Goal: Task Accomplishment & Management: Manage account settings

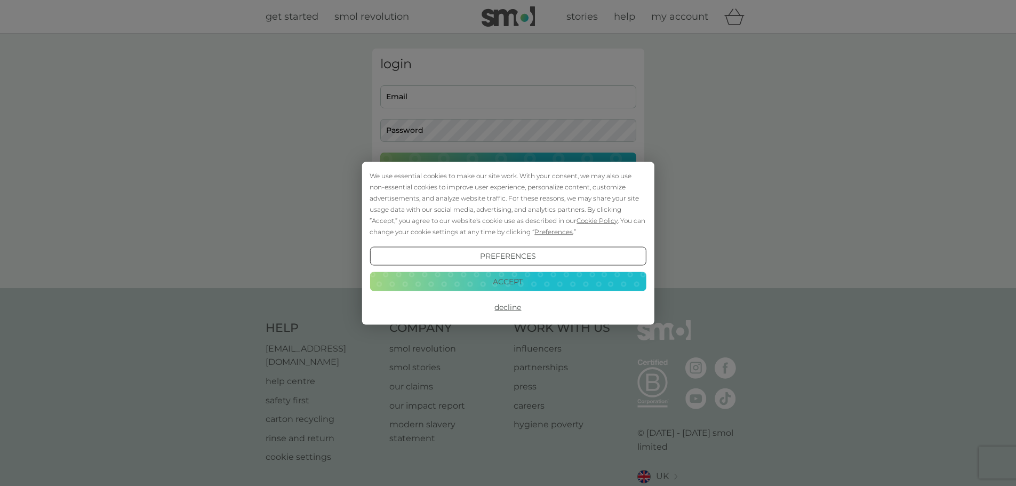
type input "[EMAIL_ADDRESS][PERSON_NAME][DOMAIN_NAME]"
click at [486, 280] on button "Accept" at bounding box center [508, 281] width 276 height 19
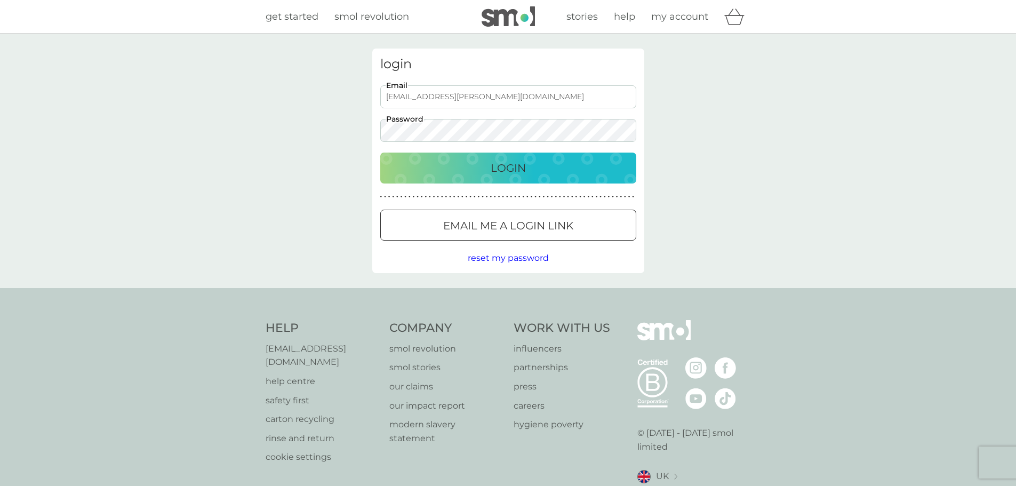
click at [482, 172] on div "Login" at bounding box center [508, 167] width 235 height 17
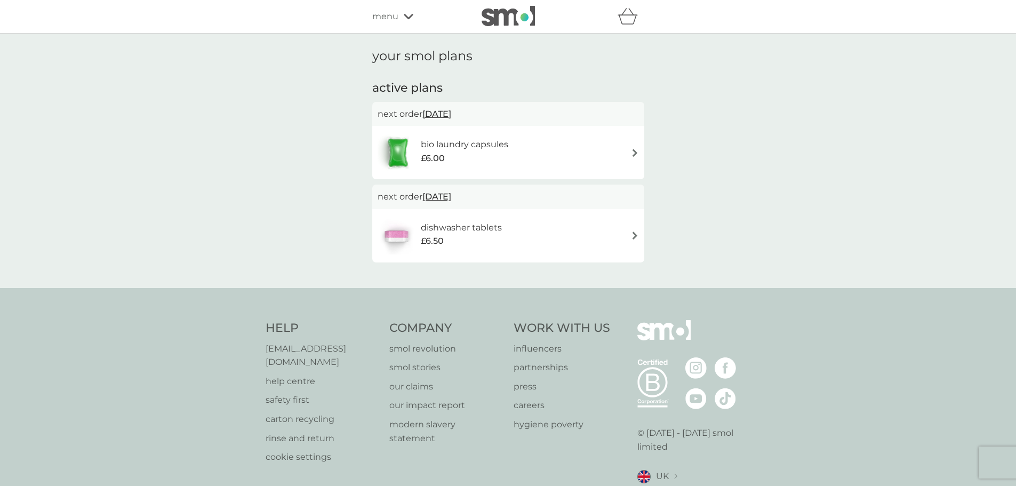
click at [545, 141] on div "bio laundry capsules £6.00" at bounding box center [508, 152] width 261 height 37
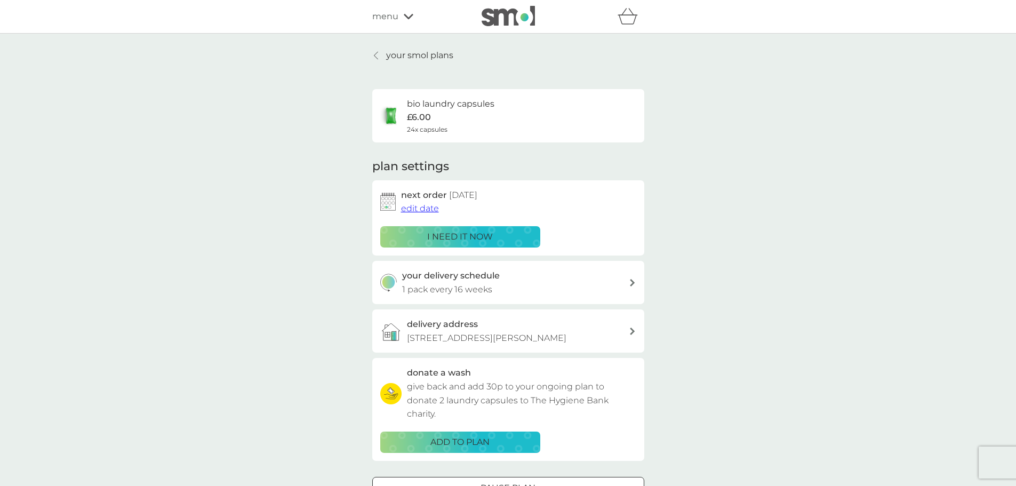
click at [480, 235] on p "i need it now" at bounding box center [460, 237] width 66 height 14
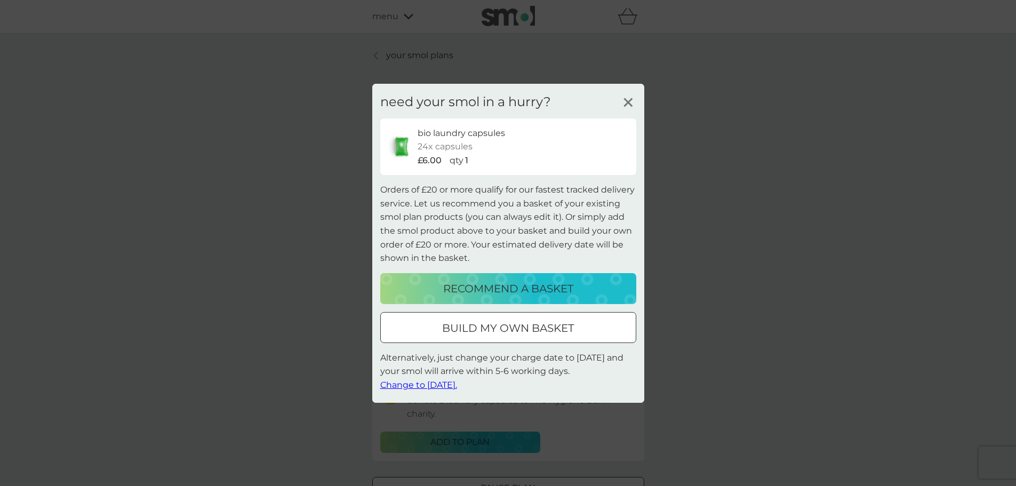
click at [449, 385] on span "Change to tomorrow." at bounding box center [418, 385] width 77 height 10
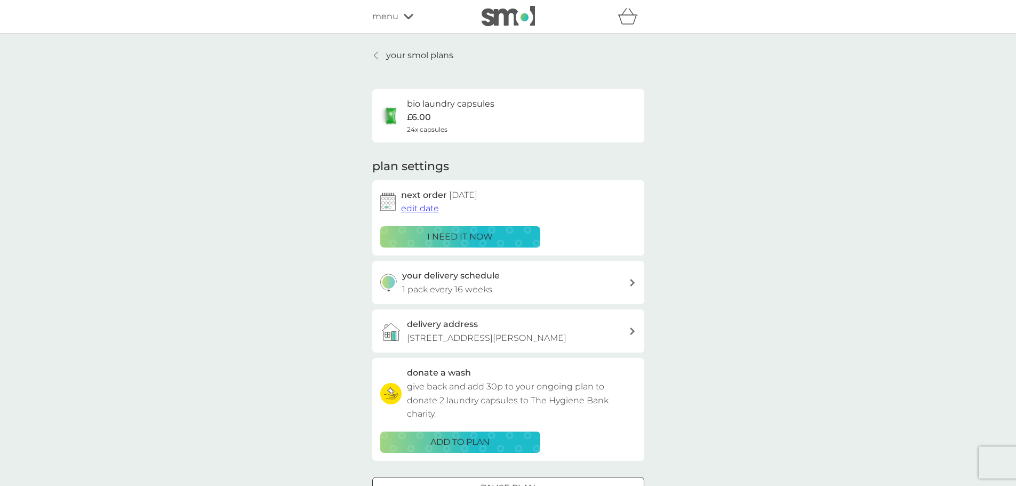
click at [434, 277] on h3 "your delivery schedule" at bounding box center [451, 276] width 98 height 14
select select "112"
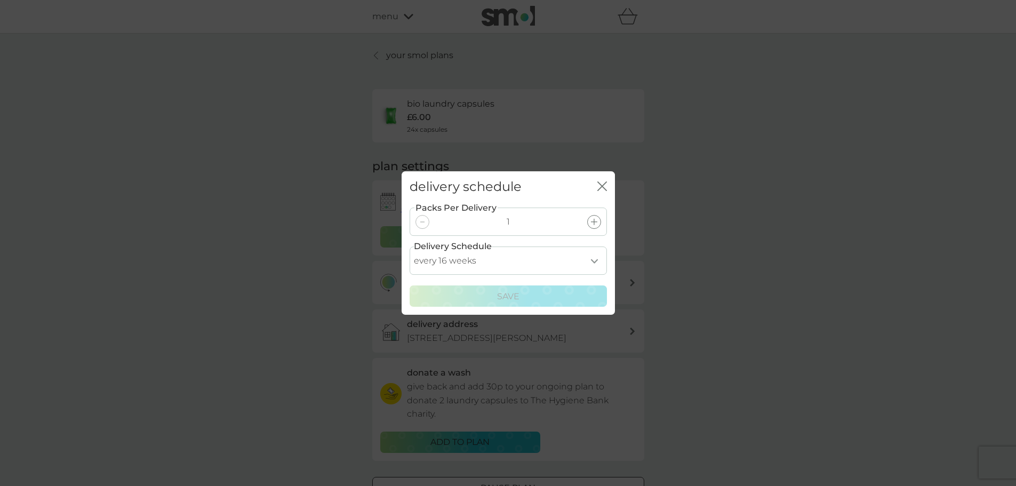
click at [331, 281] on div "delivery schedule close Packs Per Delivery 1 Delivery Schedule every 1 week eve…" at bounding box center [508, 243] width 1016 height 486
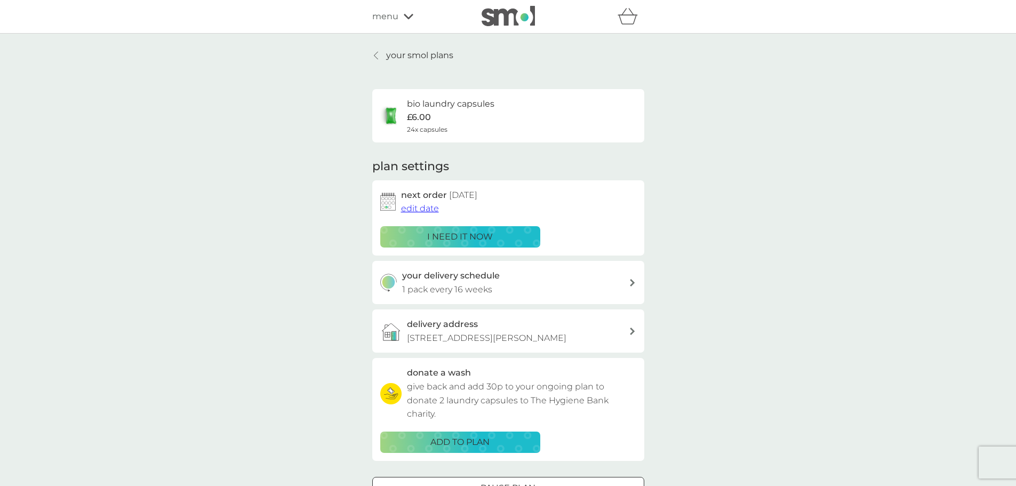
click at [374, 53] on icon at bounding box center [376, 55] width 4 height 9
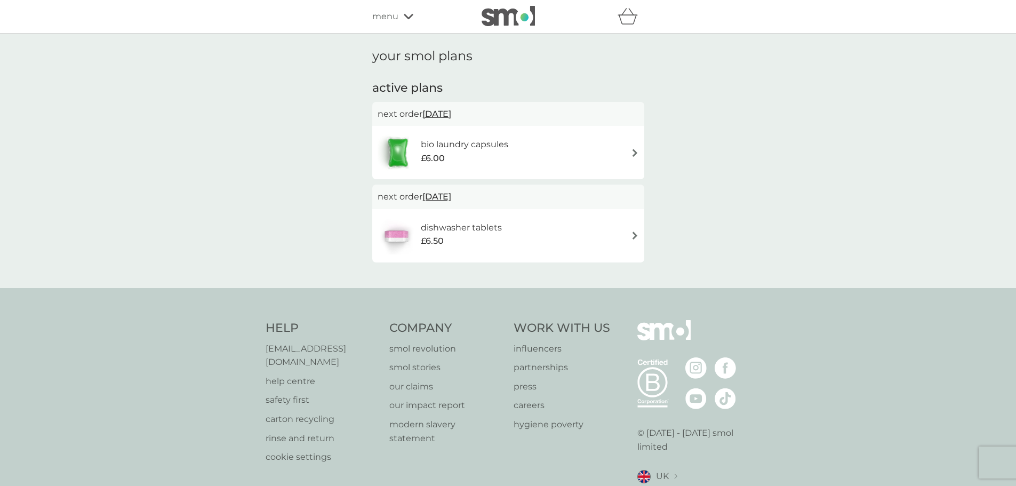
click at [451, 194] on span "30 Nov 2025" at bounding box center [436, 196] width 29 height 21
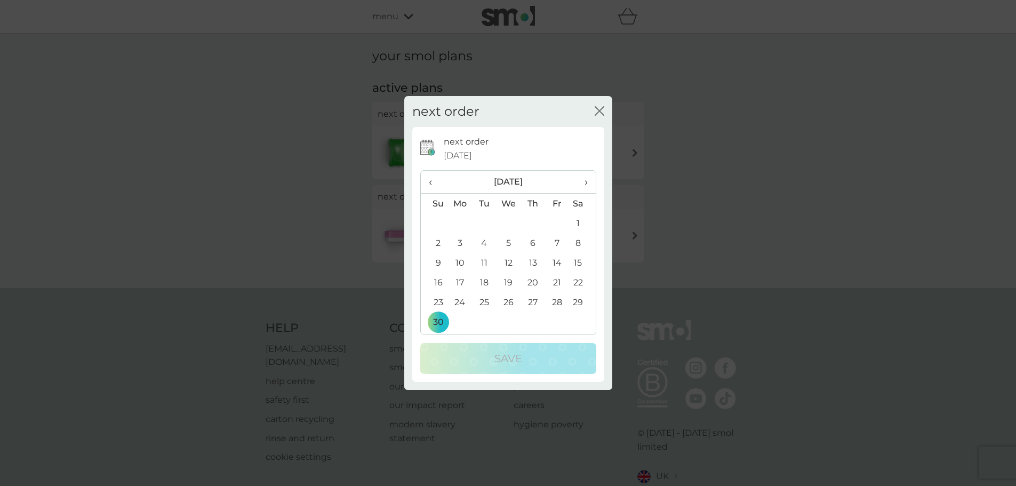
click at [597, 110] on icon "close" at bounding box center [600, 111] width 10 height 10
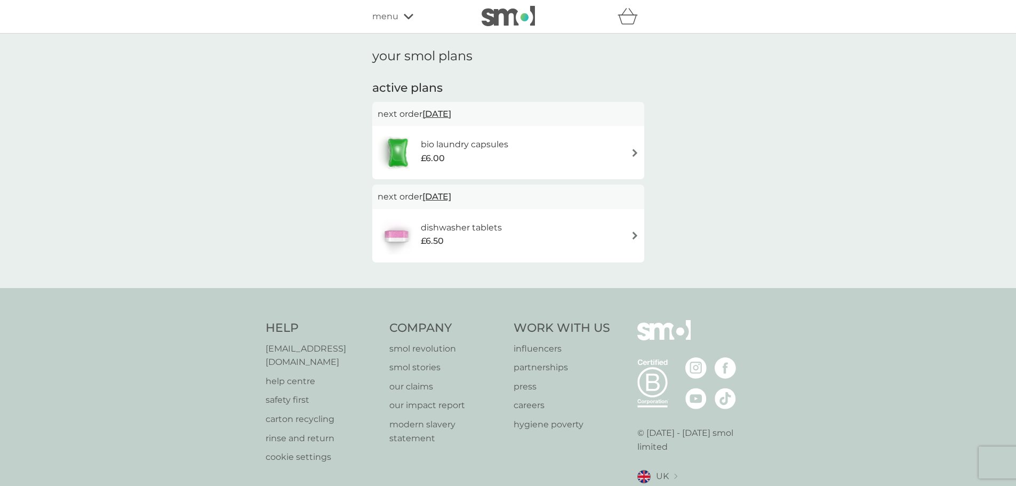
click at [525, 198] on p "next order 30 Nov 2025" at bounding box center [508, 197] width 261 height 14
click at [451, 194] on span "30 Nov 2025" at bounding box center [436, 196] width 29 height 21
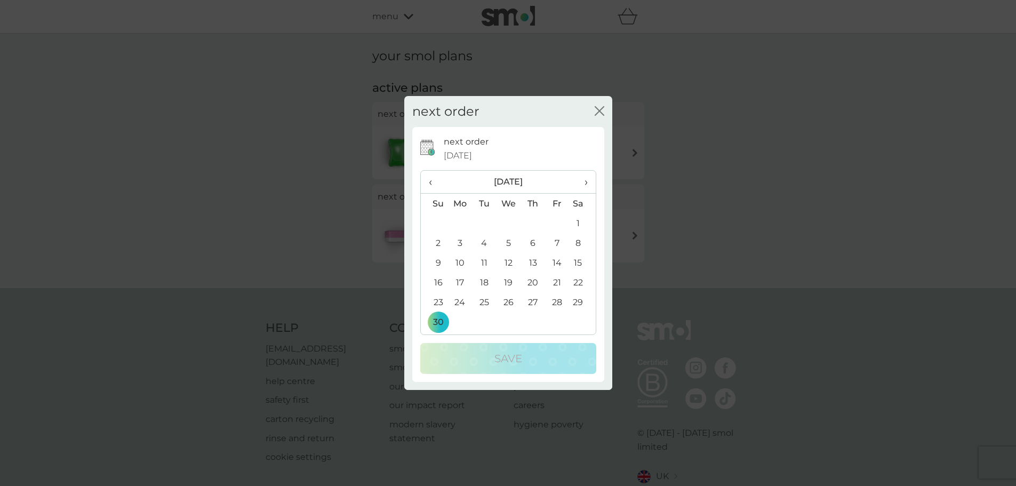
click at [603, 111] on icon "close" at bounding box center [600, 111] width 10 height 10
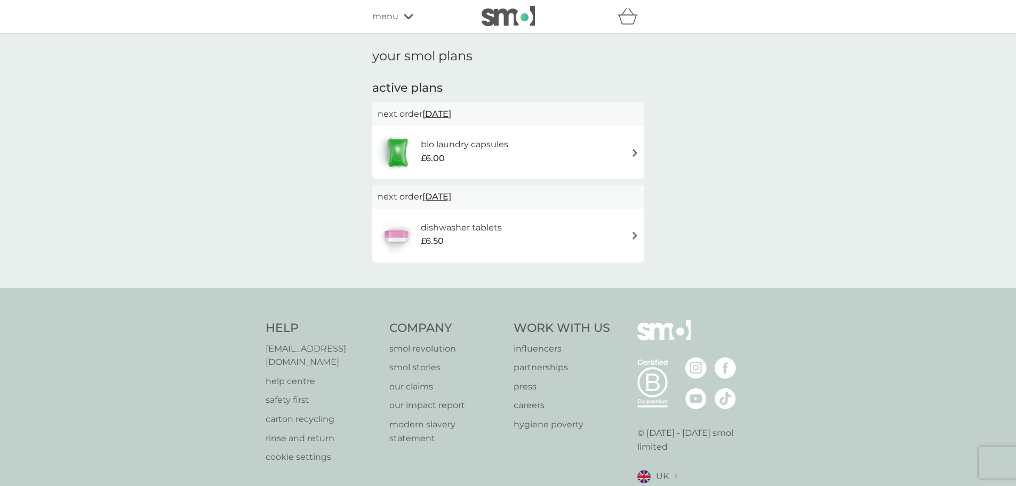
click at [521, 219] on div "dishwasher tablets £6.50" at bounding box center [508, 235] width 261 height 37
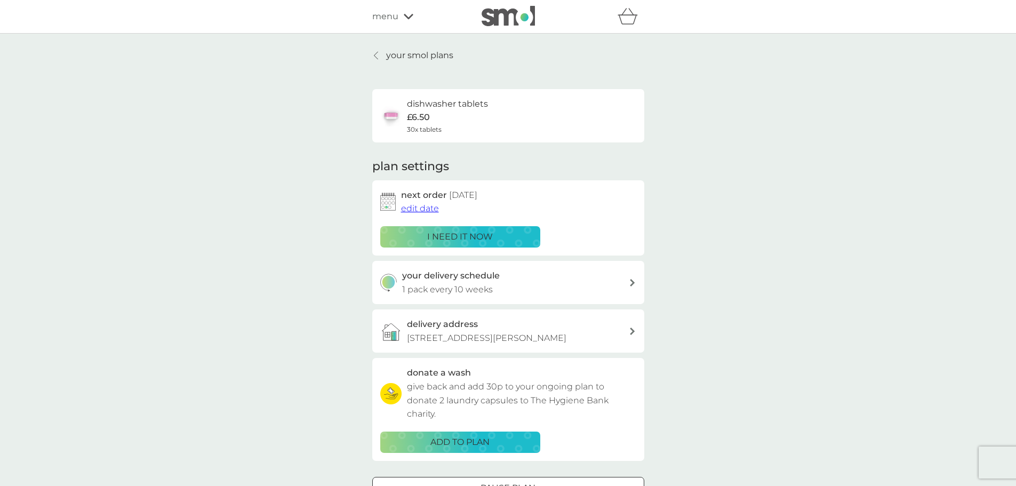
click at [420, 207] on span "edit date" at bounding box center [420, 208] width 38 height 10
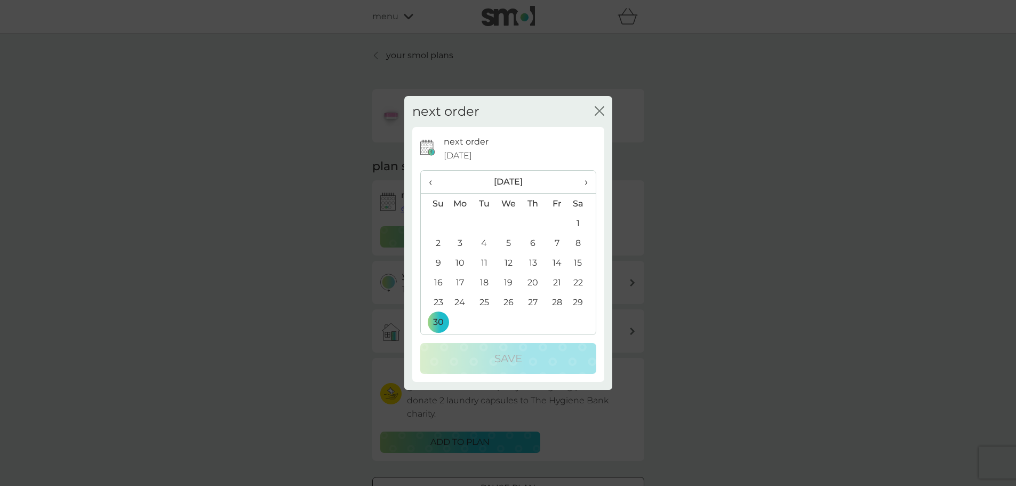
click at [586, 185] on span "›" at bounding box center [582, 182] width 11 height 22
click at [597, 114] on icon "close" at bounding box center [600, 111] width 10 height 10
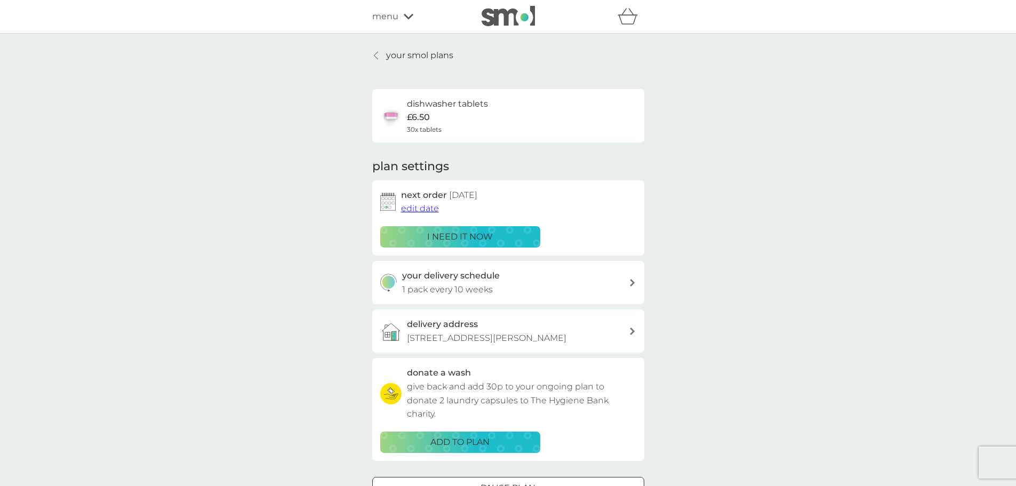
click at [422, 210] on span "edit date" at bounding box center [420, 208] width 38 height 10
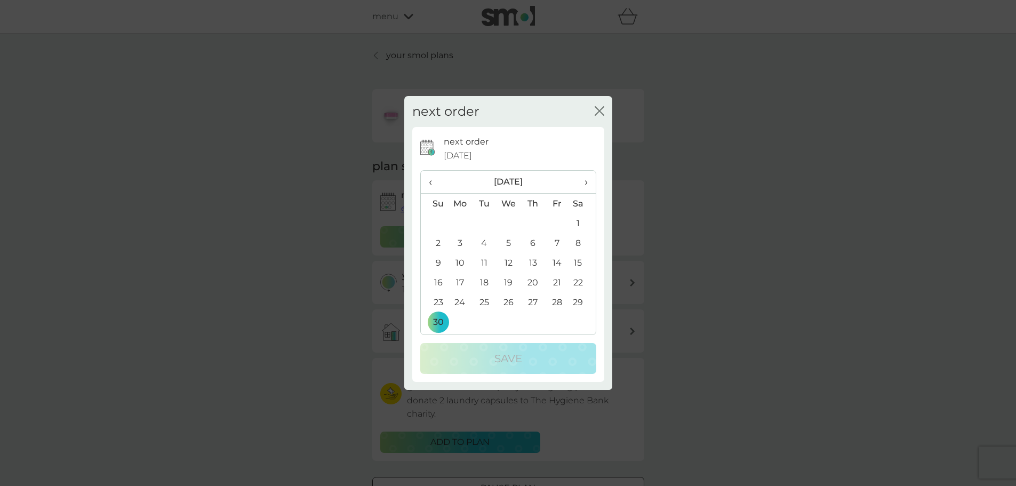
click at [583, 180] on span "›" at bounding box center [582, 182] width 11 height 22
click at [437, 263] on td "11" at bounding box center [434, 263] width 27 height 20
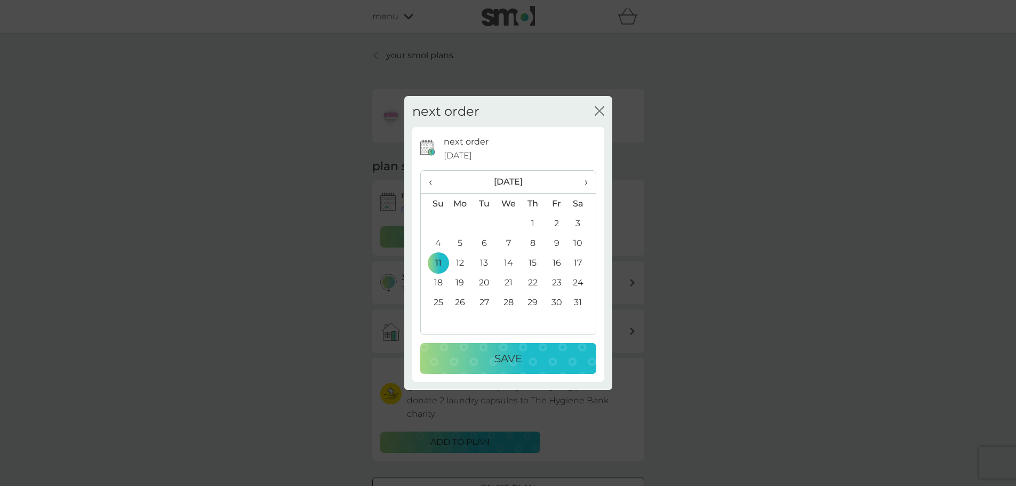
click at [437, 280] on td "18" at bounding box center [434, 283] width 27 height 20
click at [472, 360] on div "Save" at bounding box center [508, 358] width 155 height 17
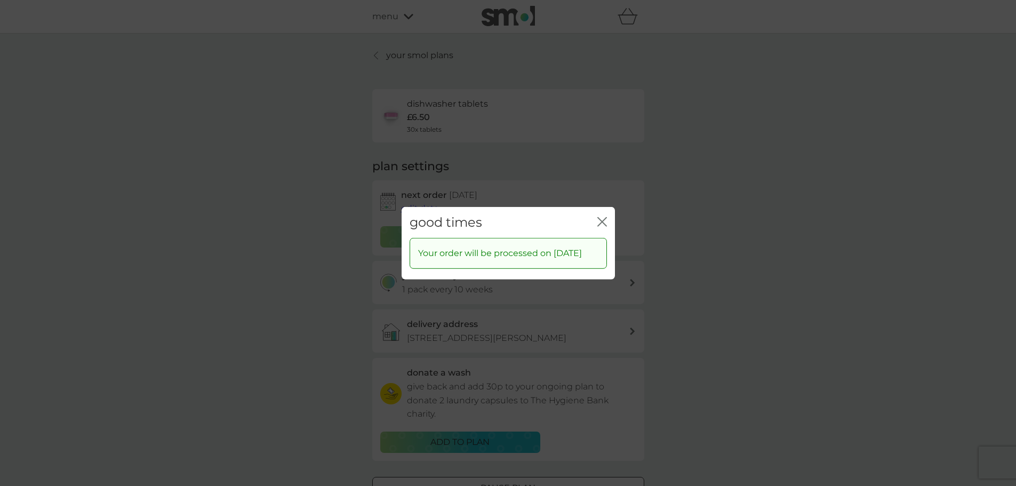
click at [600, 217] on icon "close" at bounding box center [600, 221] width 4 height 9
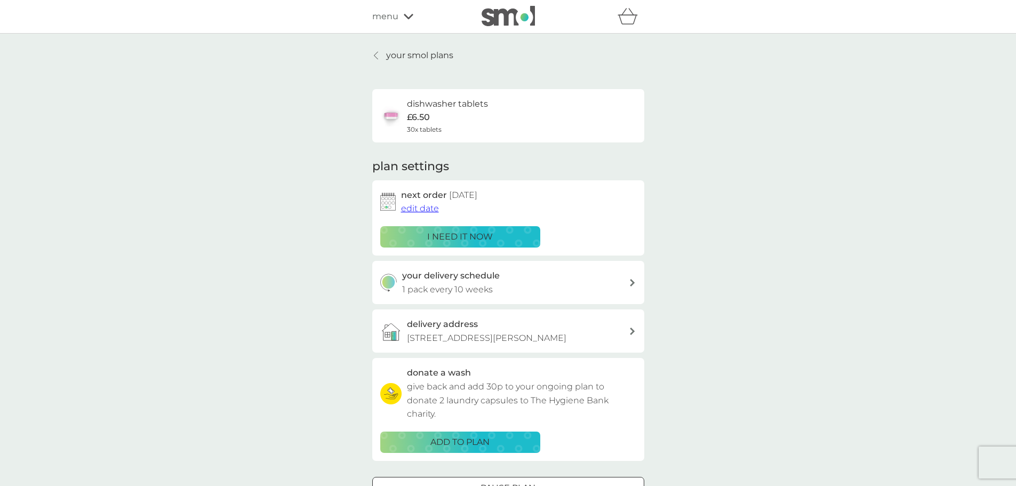
click at [384, 50] on link "your smol plans" at bounding box center [412, 56] width 81 height 14
